Goal: Task Accomplishment & Management: Complete application form

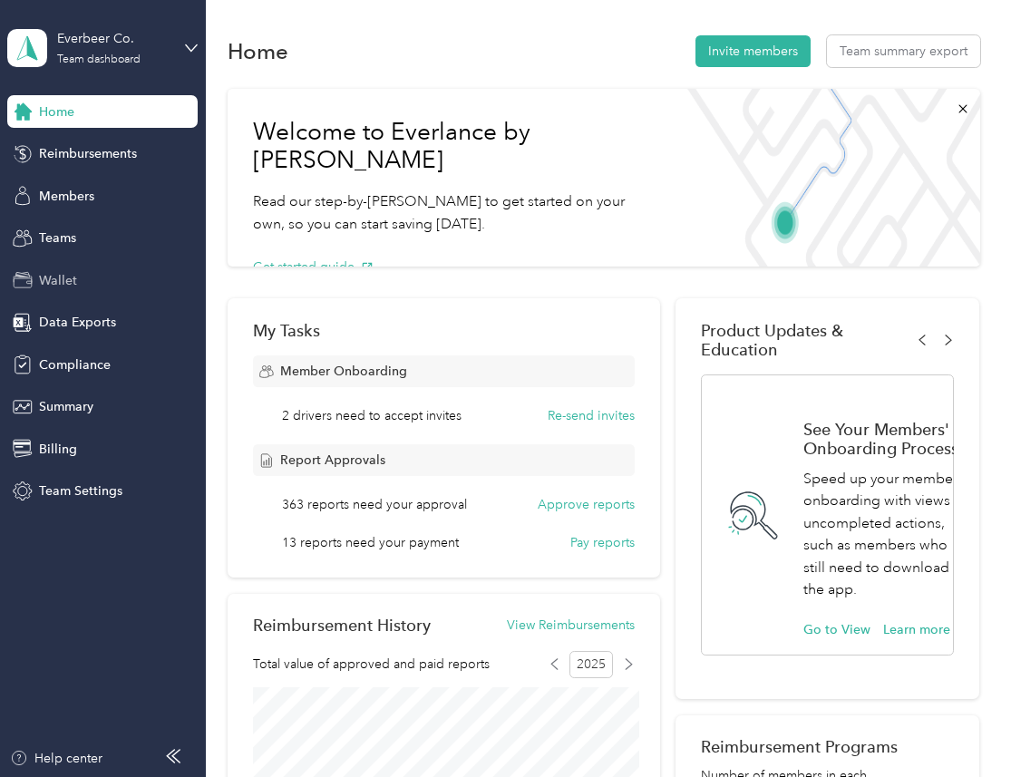
click at [100, 271] on div "Wallet" at bounding box center [102, 280] width 190 height 33
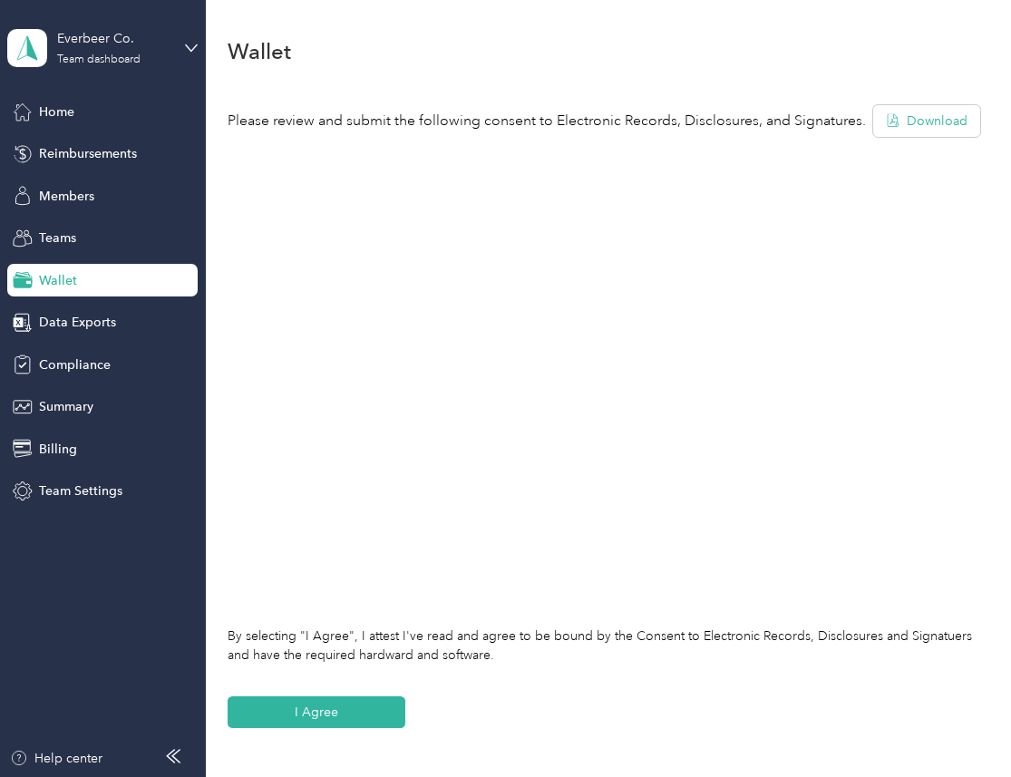
click at [180, 25] on div "Everbeer Co. Team dashboard" at bounding box center [102, 47] width 190 height 63
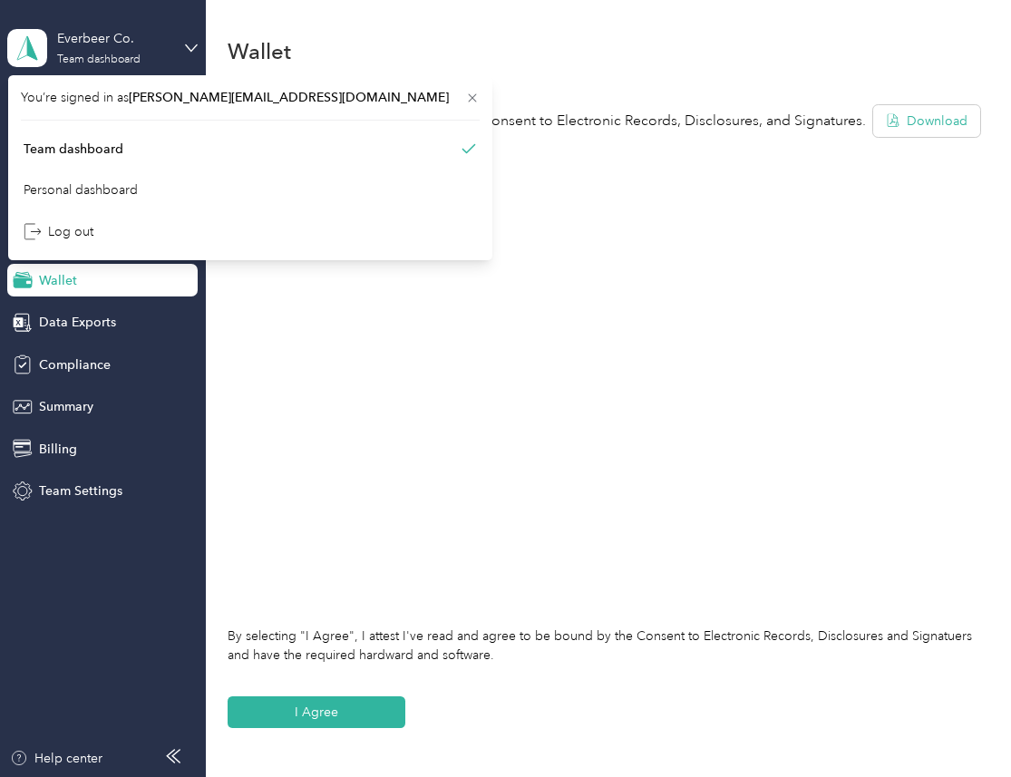
click at [424, 87] on div "Please review and submit the following consent to Electronic Records, Disclosur…" at bounding box center [604, 417] width 752 height 675
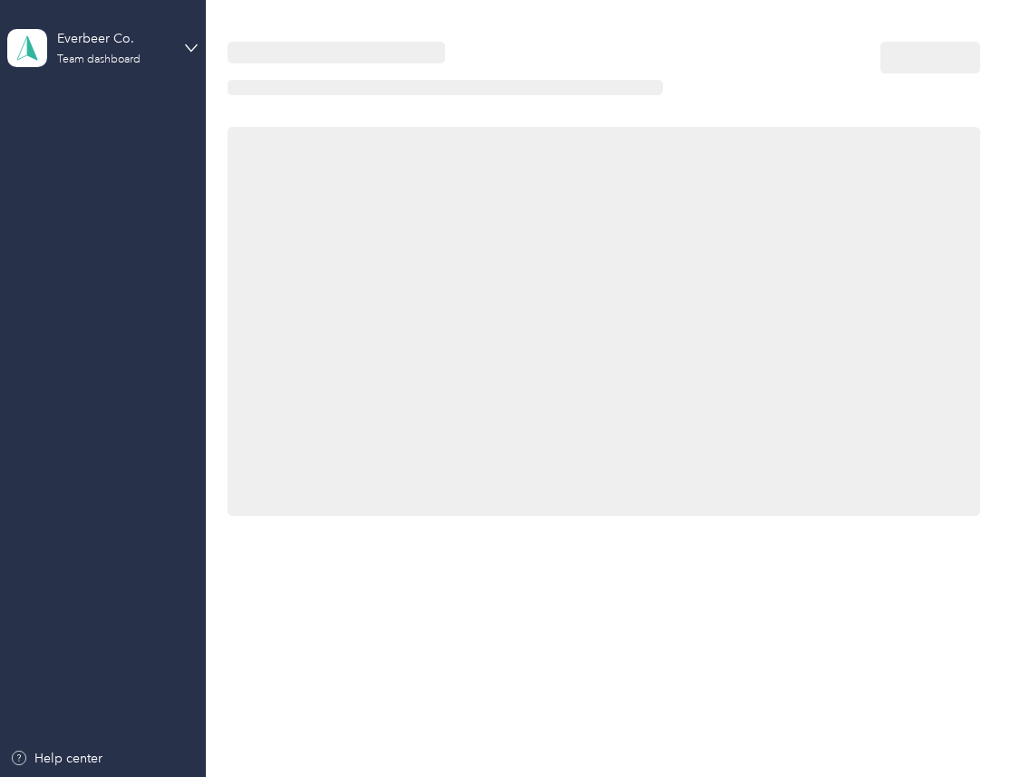
click at [136, 66] on div "Everbeer Co. Team dashboard" at bounding box center [102, 47] width 190 height 63
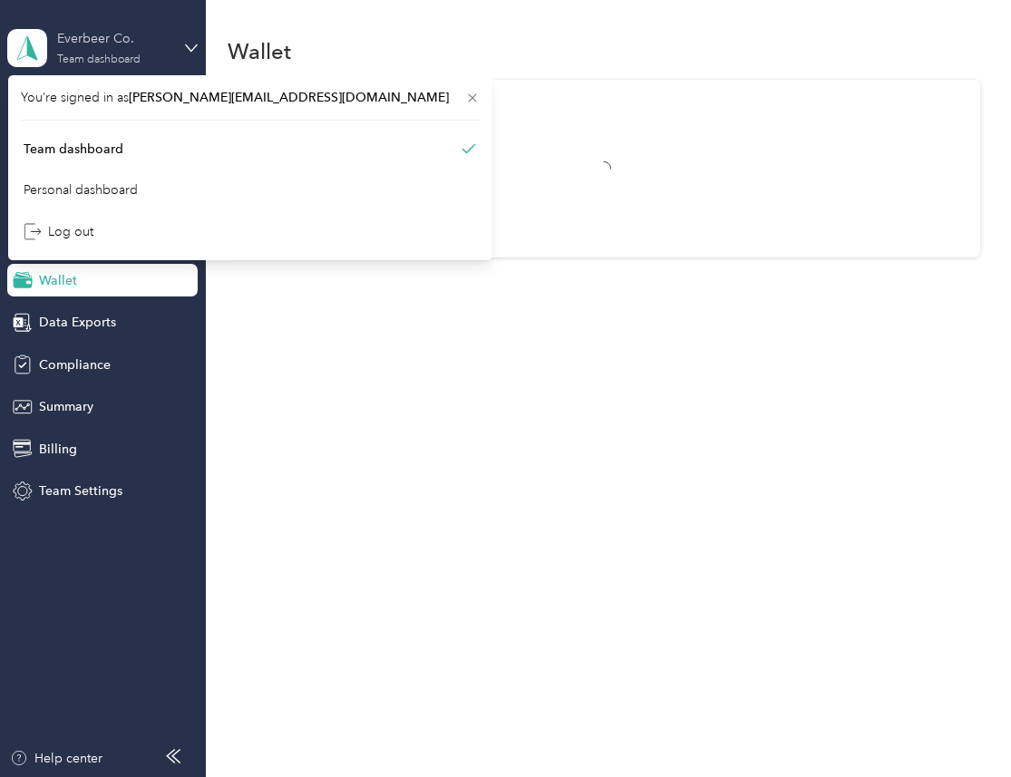
click at [148, 46] on div "Everbeer Co." at bounding box center [113, 38] width 113 height 19
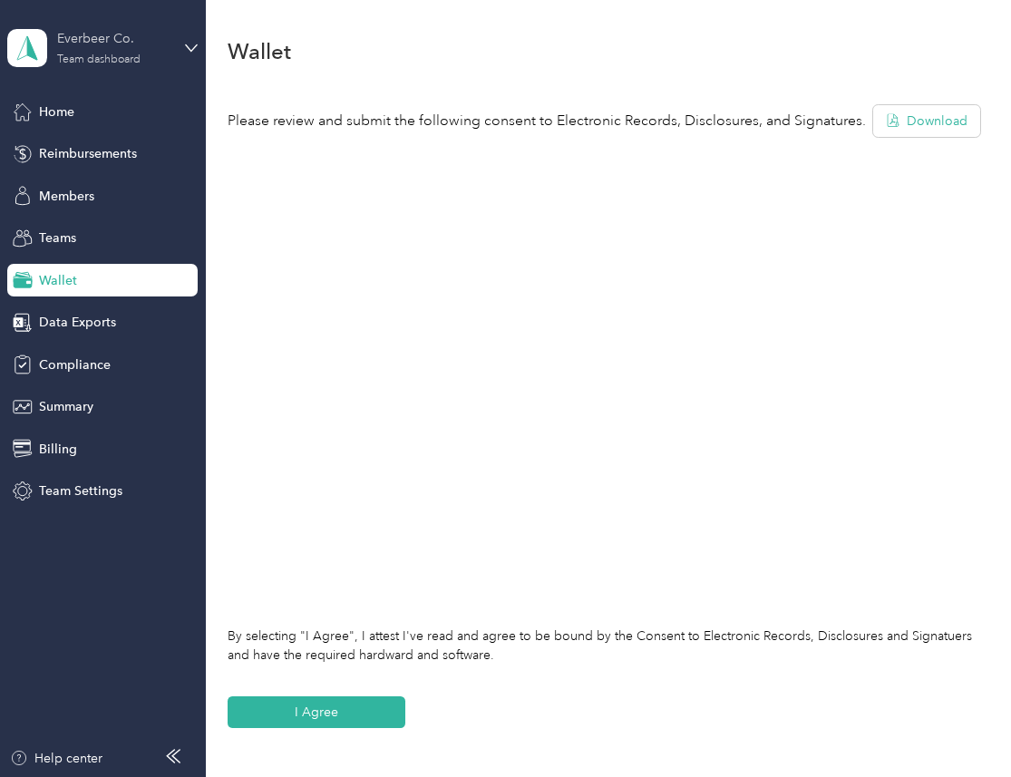
click at [159, 64] on div "Everbeer Co. Team dashboard" at bounding box center [113, 47] width 113 height 36
click at [348, 47] on div "Wallet" at bounding box center [604, 51] width 752 height 38
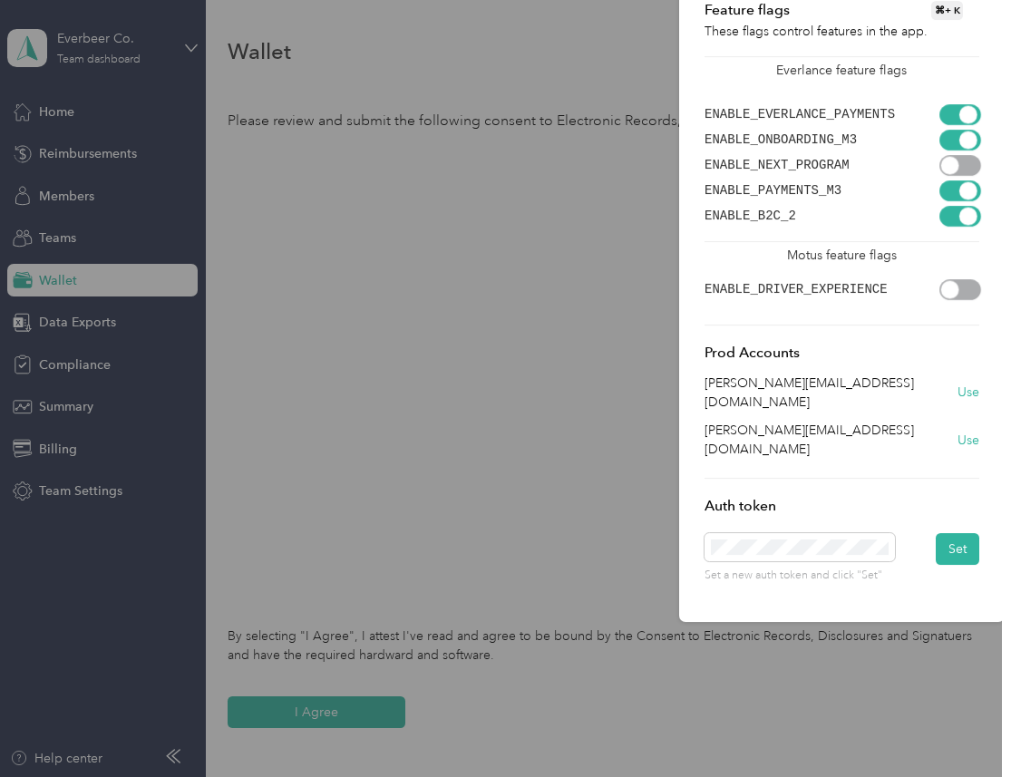
scroll to position [0, 45]
